Goal: Task Accomplishment & Management: Manage account settings

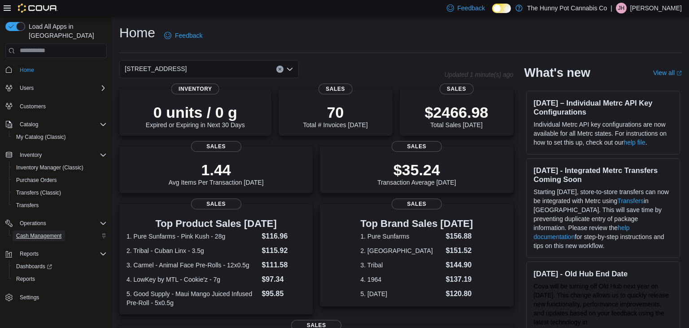
click at [36, 232] on span "Cash Management" at bounding box center [38, 235] width 45 height 7
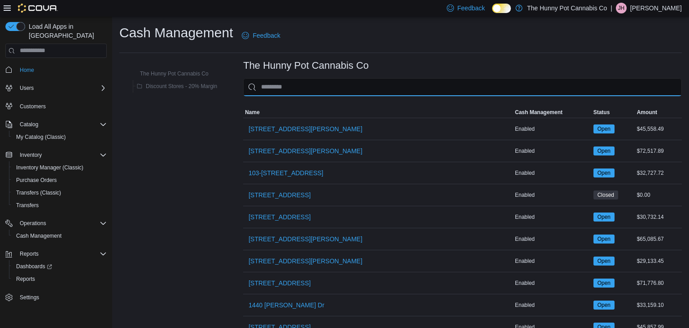
click at [264, 90] on input "This is a search bar. As you type, the results lower in the page will automatic…" at bounding box center [462, 87] width 439 height 18
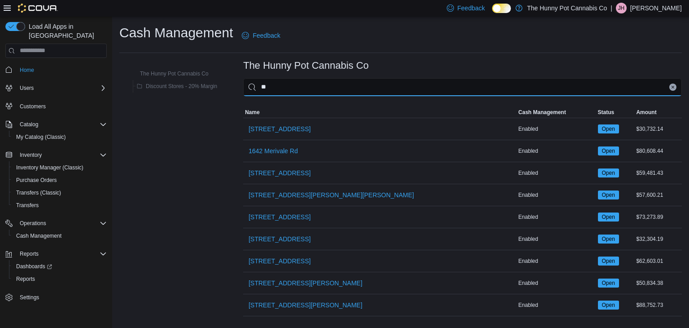
type input "***"
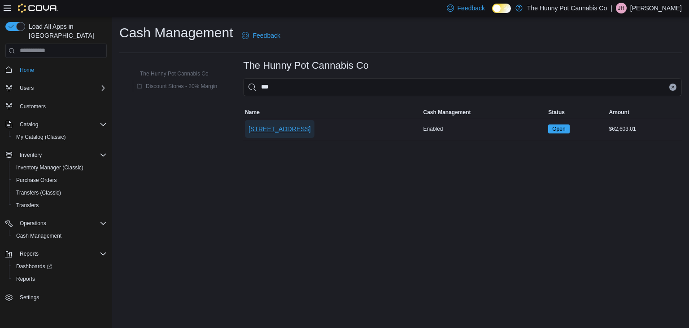
click at [265, 128] on span "[STREET_ADDRESS]" at bounding box center [280, 128] width 62 height 9
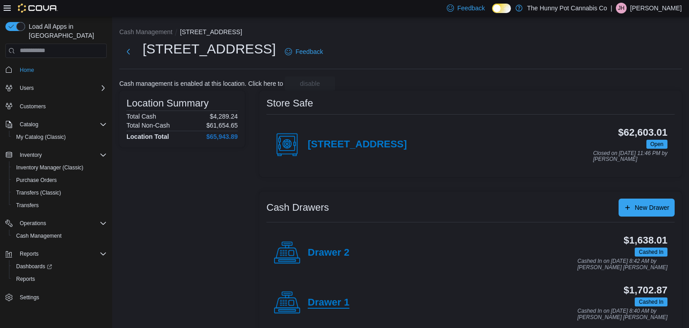
click at [336, 301] on h4 "Drawer 1" at bounding box center [329, 303] width 42 height 12
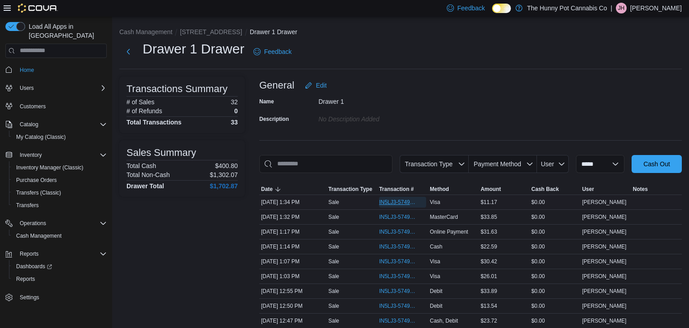
click at [395, 203] on span "IN5LJ3-5749979" at bounding box center [398, 201] width 38 height 7
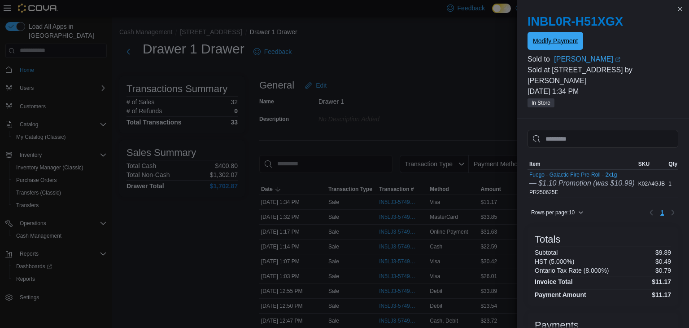
click at [536, 42] on span "Modify Payment" at bounding box center [555, 40] width 45 height 9
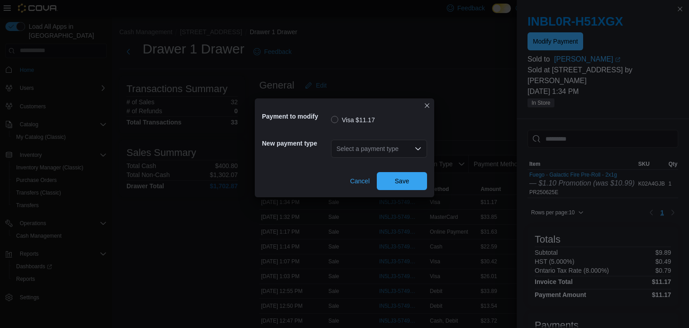
click at [365, 147] on div "Select a payment type" at bounding box center [379, 149] width 96 height 18
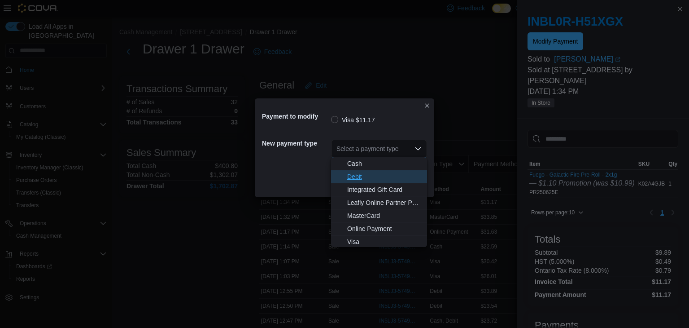
click at [359, 178] on span "Debit" at bounding box center [384, 176] width 74 height 9
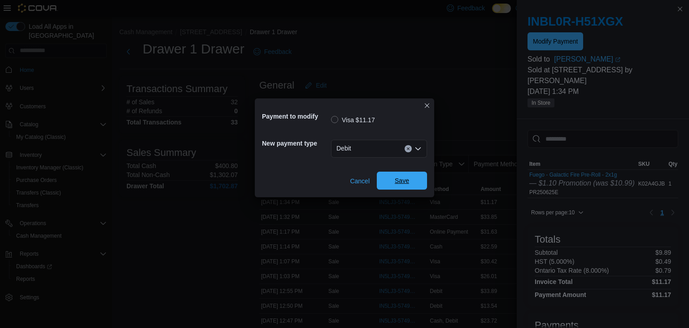
click at [396, 181] on span "Save" at bounding box center [402, 180] width 14 height 9
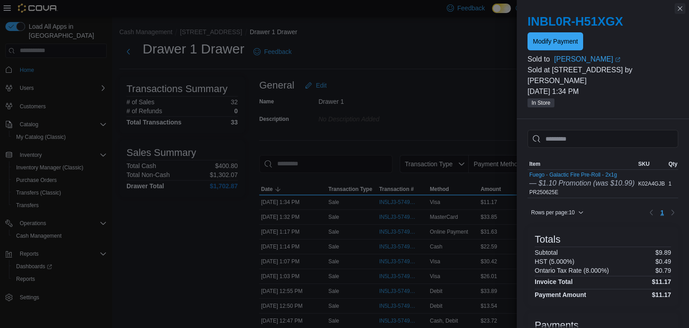
click at [680, 9] on button "Close this dialog" at bounding box center [680, 8] width 11 height 11
